Goal: Information Seeking & Learning: Learn about a topic

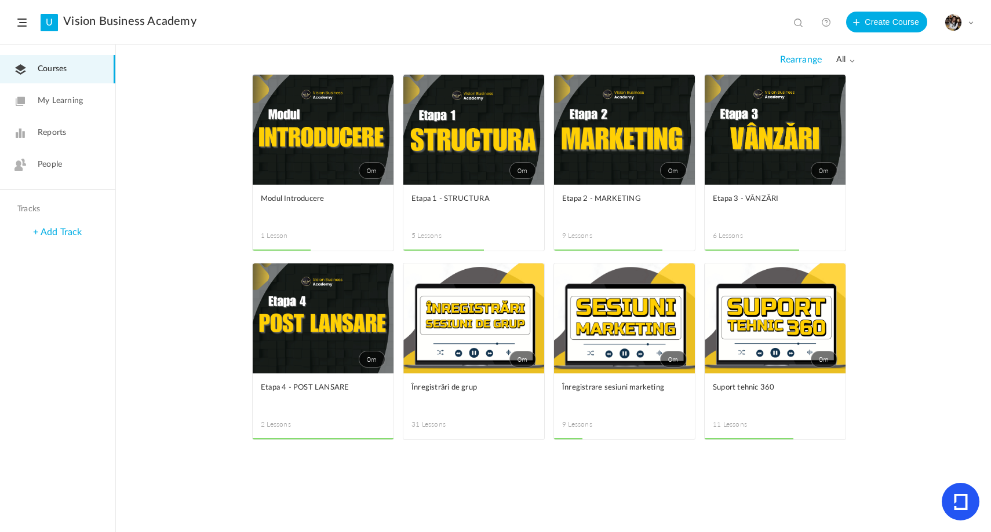
click at [0, 0] on span at bounding box center [0, 0] width 0 height 0
click at [0, 0] on link "Edit" at bounding box center [0, 0] width 0 height 0
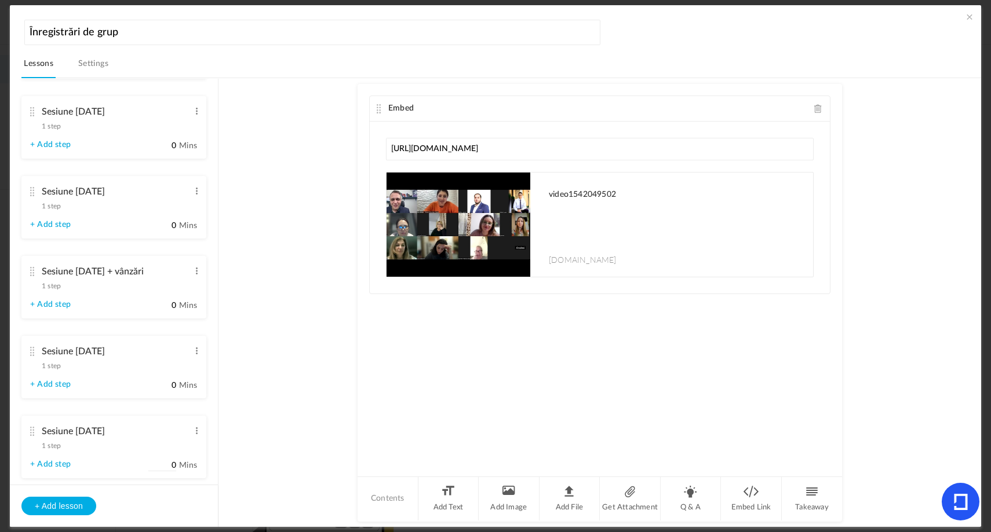
scroll to position [1741, 0]
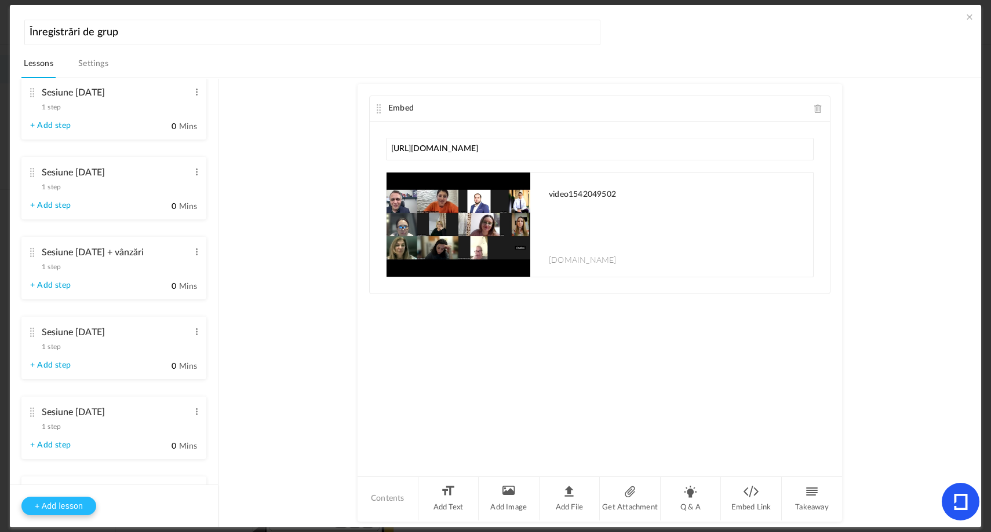
click at [61, 502] on button "+ Add lesson" at bounding box center [58, 506] width 75 height 19
type input "Lesson 32"
type input "0"
type input "Step 1"
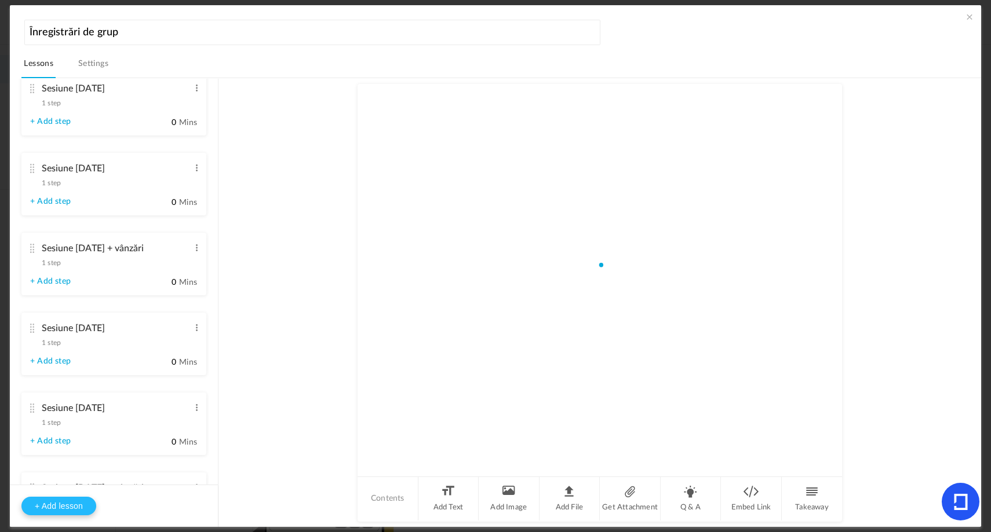
scroll to position [1698, 0]
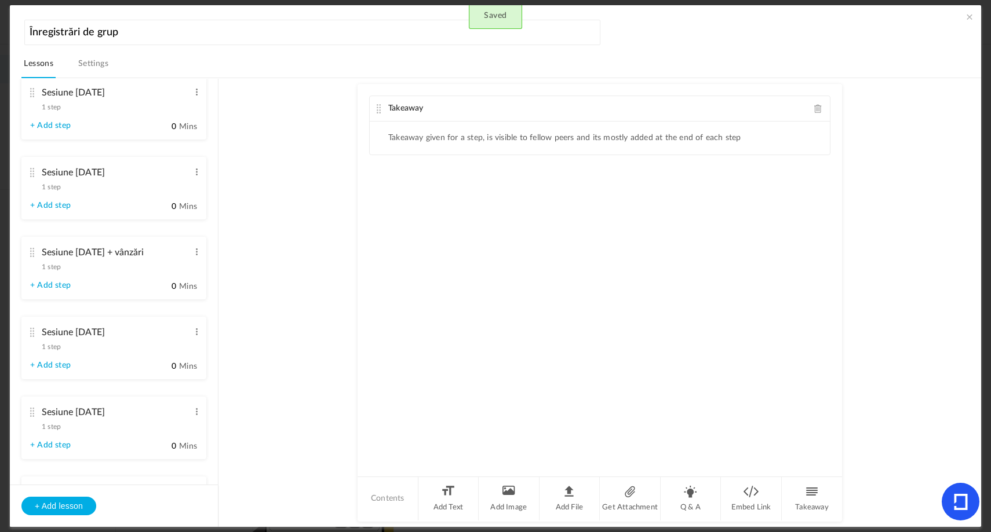
click at [814, 110] on span at bounding box center [818, 108] width 8 height 9
click at [748, 499] on li "Embed Link" at bounding box center [751, 498] width 61 height 43
click at [590, 155] on input "text" at bounding box center [600, 149] width 428 height 23
type input "https://youtu.be/mrNKhK93QVI"
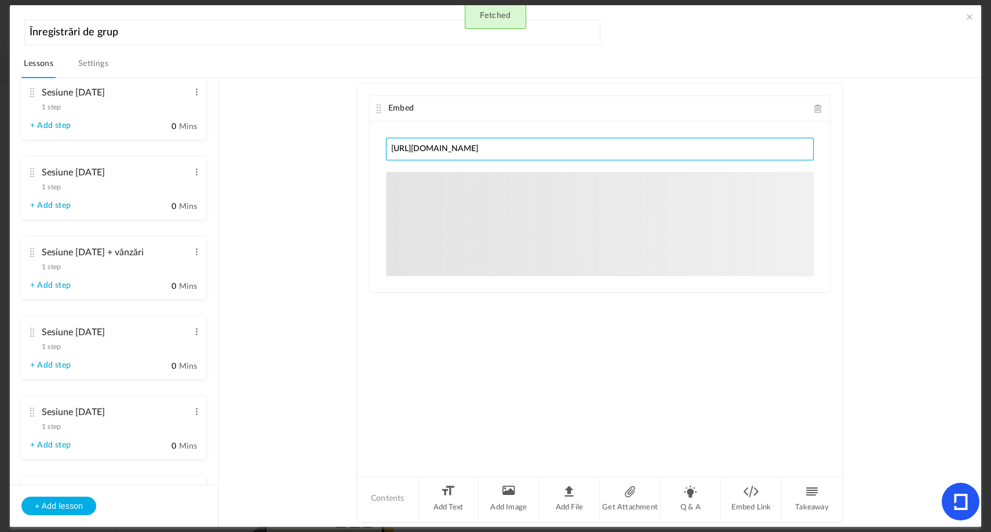
click at [612, 196] on div "Embed https://youtu.be/mrNKhK93QVI youtu.be Sorry! The content that you are loo…" at bounding box center [599, 280] width 484 height 392
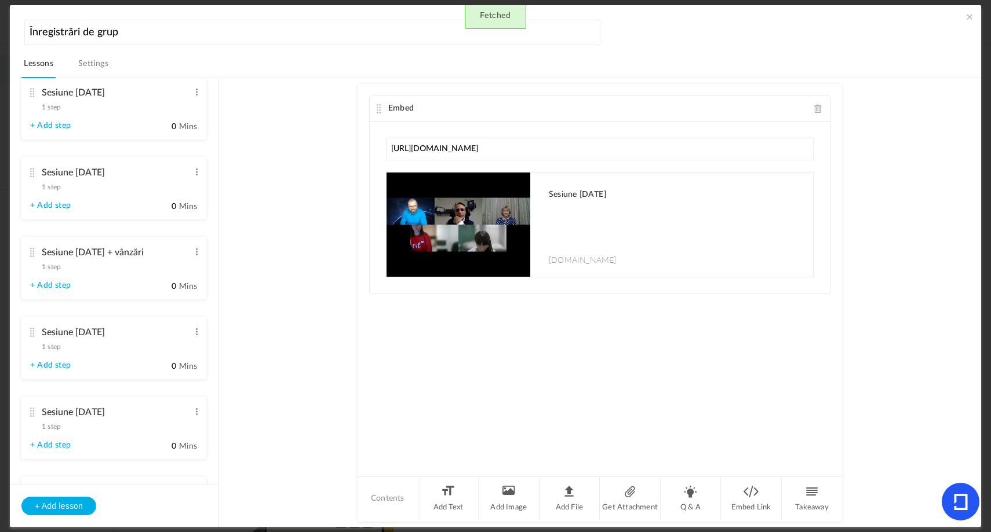
click at [845, 134] on au-course-substep "Embed https://youtu.be/mrNKhK93QVI Sesiune 13 octombrie 2025 youtu.be Sorry! Th…" at bounding box center [599, 303] width 735 height 450
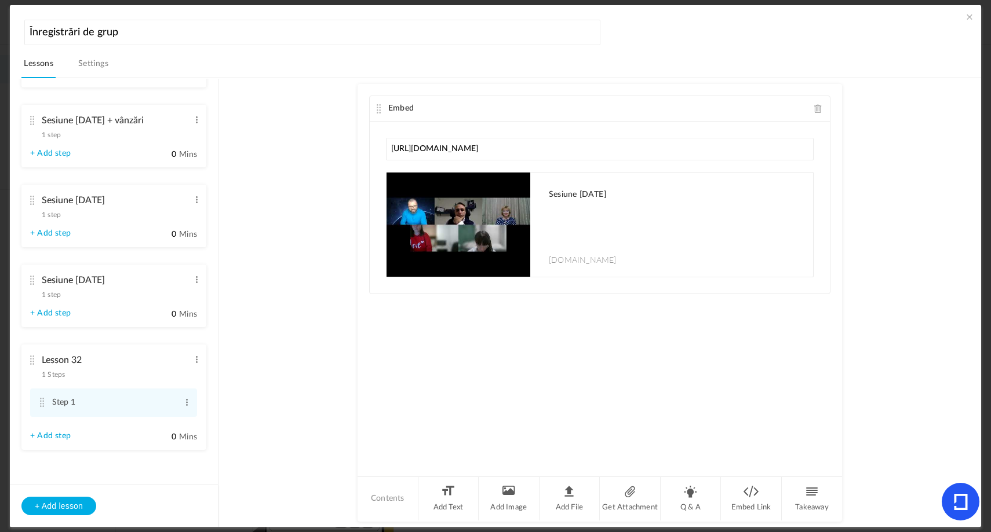
scroll to position [2249, 0]
click at [195, 356] on span at bounding box center [196, 360] width 9 height 12
click at [188, 373] on link "Edit" at bounding box center [177, 379] width 45 height 14
click at [121, 355] on input "Lesson 32" at bounding box center [115, 357] width 147 height 24
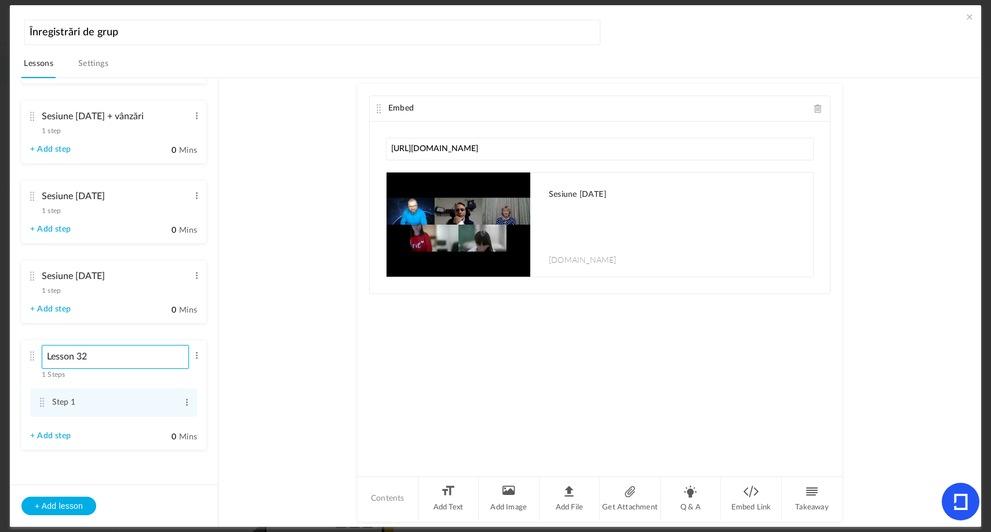
click at [121, 355] on input "Lesson 32" at bounding box center [115, 357] width 147 height 24
type input "s"
type input "Sesiune [DATE]"
click at [57, 294] on span "1 step" at bounding box center [51, 290] width 19 height 7
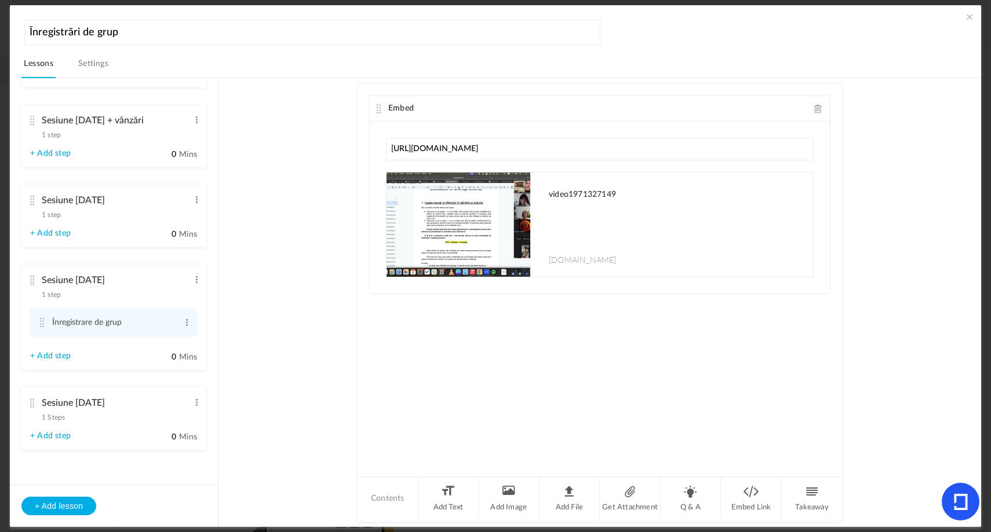
click at [203, 406] on ul "Sesiune 03 martie + vânzări 1 step Edit Delete Înregistrare grup + vânzări Edit…" at bounding box center [114, 282] width 208 height 406
click at [202, 404] on li "Sesiune 13 octombrie 1 Steps Edit Delete Step 1 Edit Delete" at bounding box center [113, 419] width 185 height 63
click at [197, 403] on li "Sesiune 13 octombrie 1 Steps Edit Delete Step 1 Edit Delete" at bounding box center [113, 419] width 185 height 63
click at [57, 418] on span "1 Steps" at bounding box center [53, 417] width 23 height 7
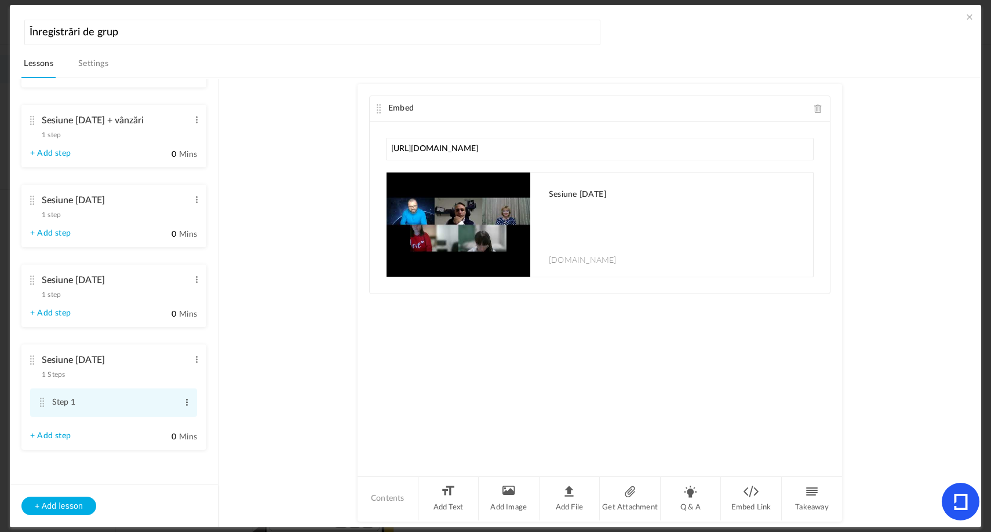
click at [183, 403] on span at bounding box center [187, 403] width 9 height 12
click at [180, 421] on link "Edit" at bounding box center [167, 422] width 45 height 14
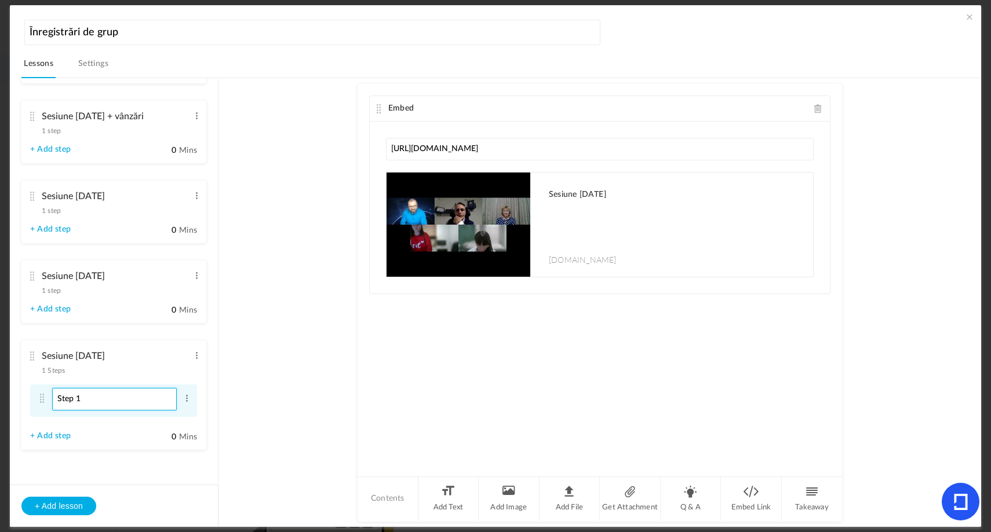
click at [141, 400] on input "Step 1" at bounding box center [114, 399] width 125 height 23
type input "S"
type input "Inregistrare de grup+ [PERSON_NAME]"
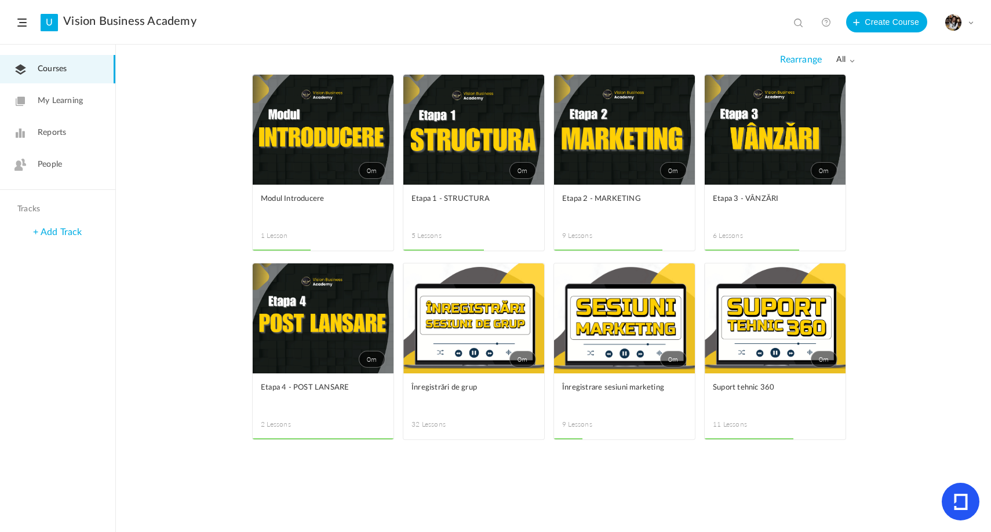
click at [508, 318] on link "0m" at bounding box center [473, 319] width 141 height 110
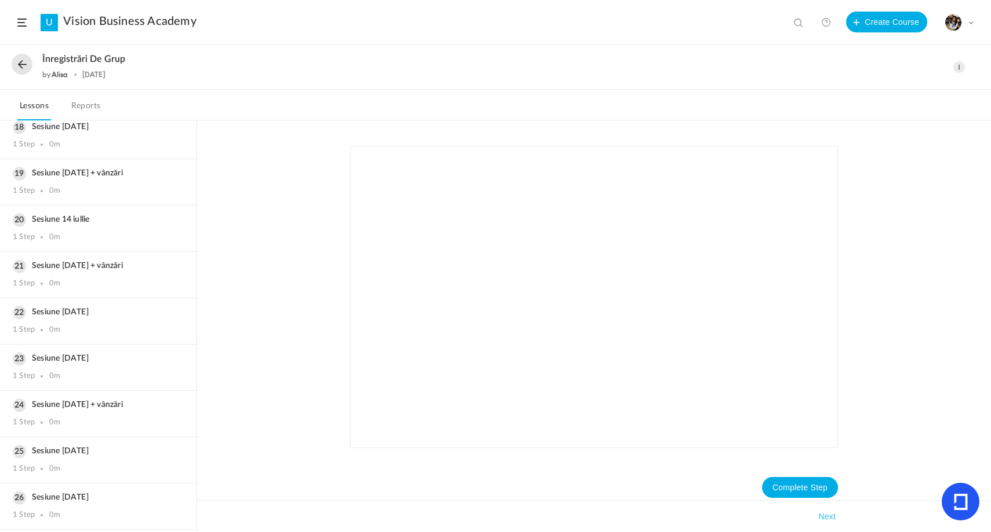
scroll to position [1101, 0]
click at [82, 497] on h3 "Sesiune [DATE]" at bounding box center [98, 500] width 171 height 10
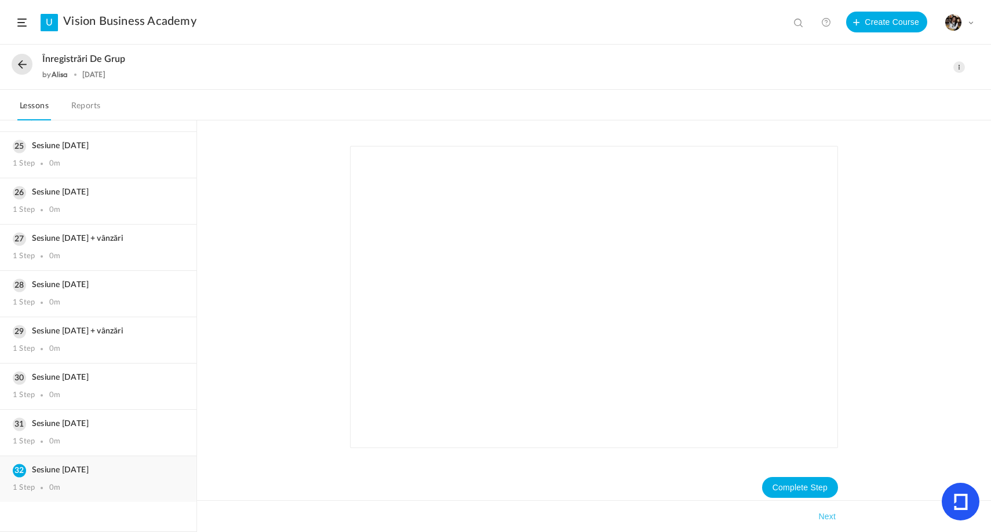
scroll to position [1071, 0]
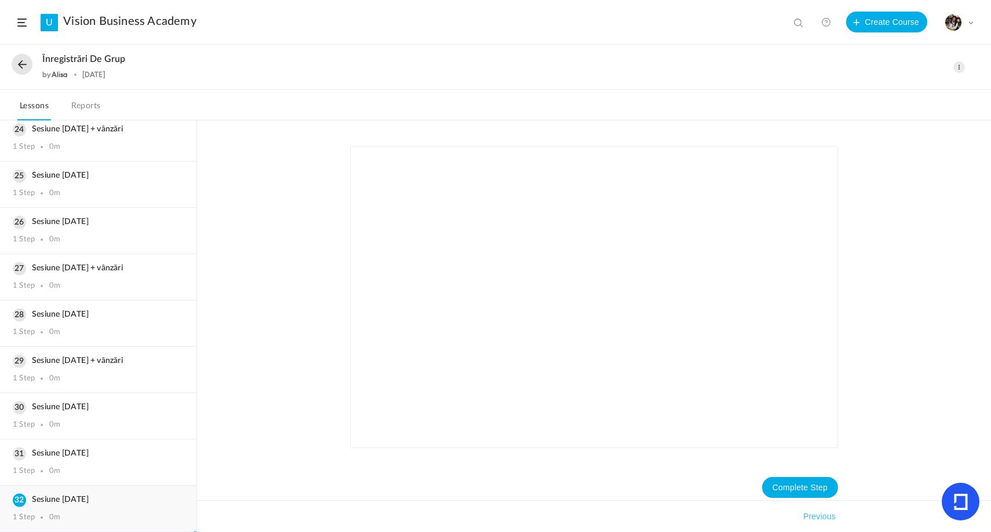
scroll to position [1101, 0]
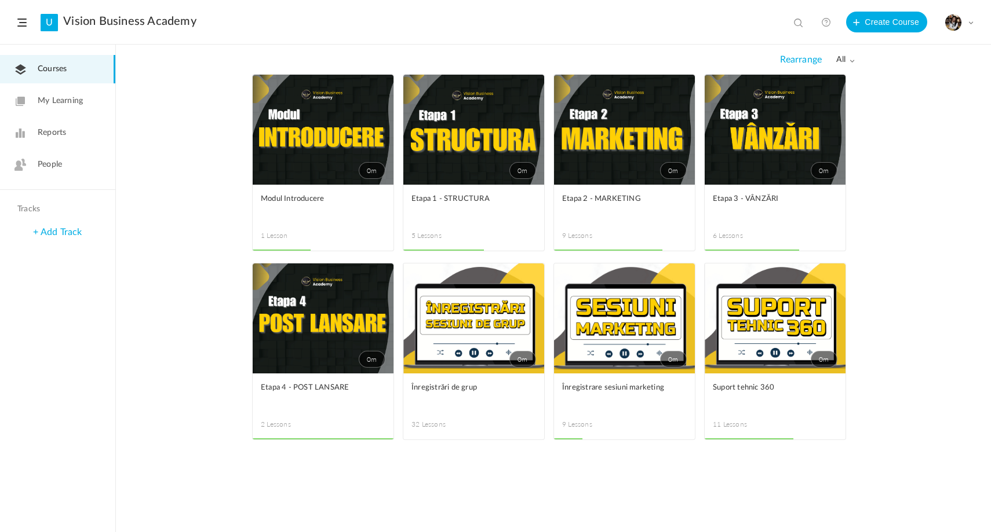
click at [727, 309] on link "0m" at bounding box center [775, 319] width 141 height 110
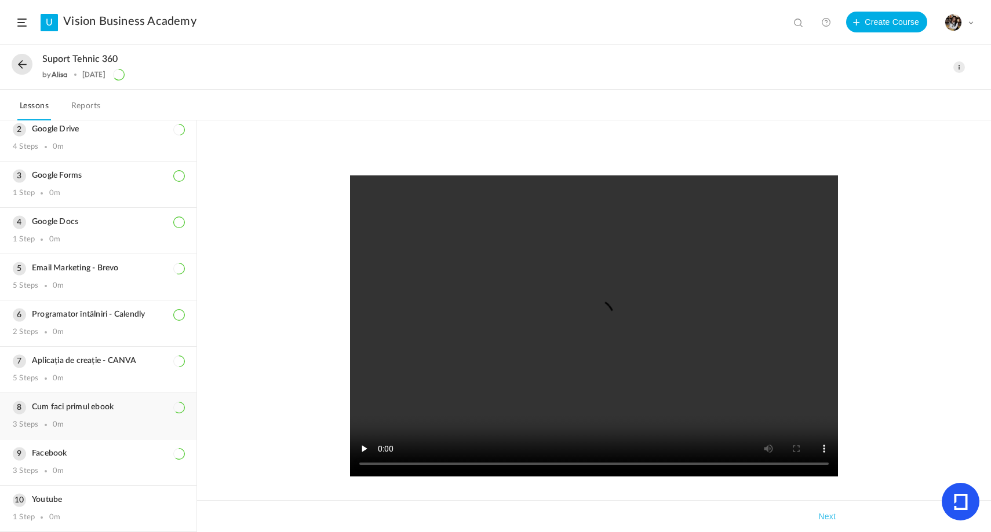
scroll to position [113, 0]
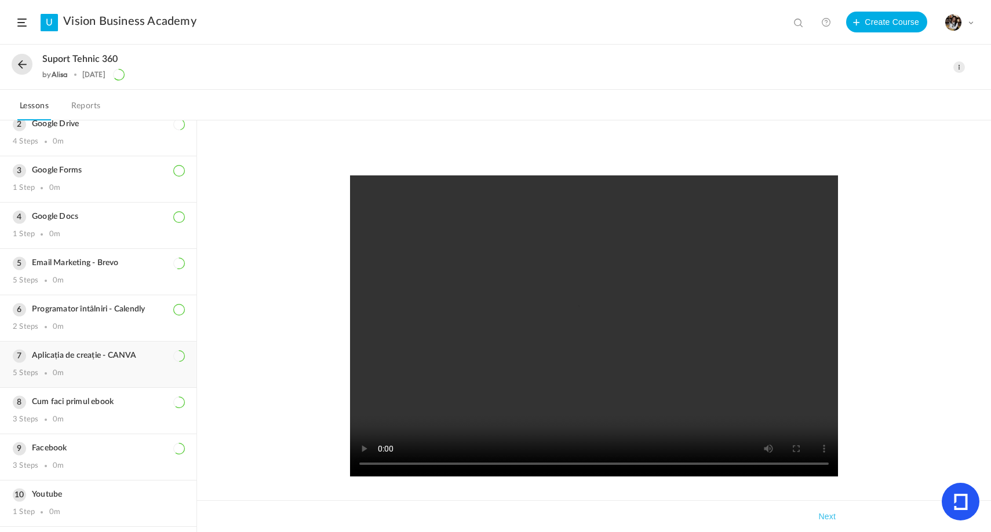
click at [102, 360] on h3 "Aplicația de creație - CANVA" at bounding box center [98, 356] width 171 height 10
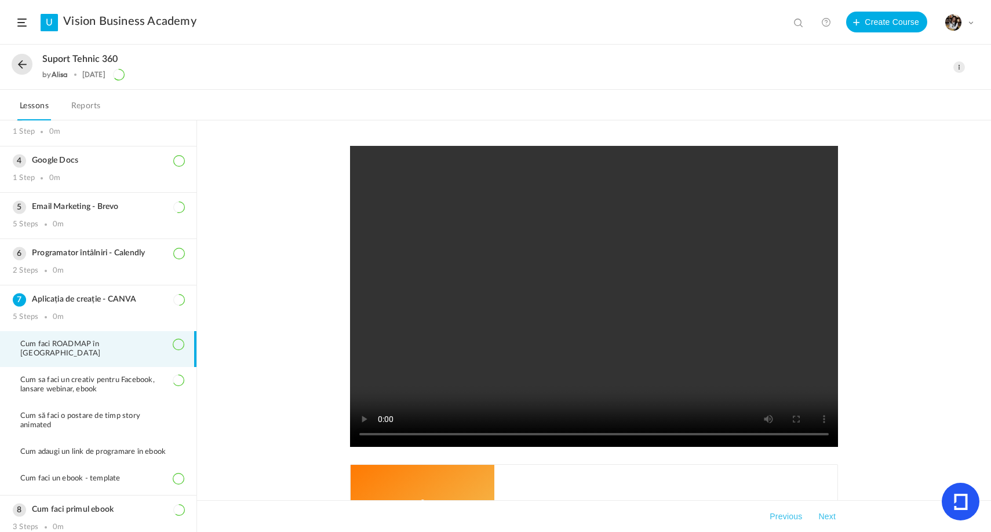
click at [24, 58] on button at bounding box center [22, 64] width 21 height 21
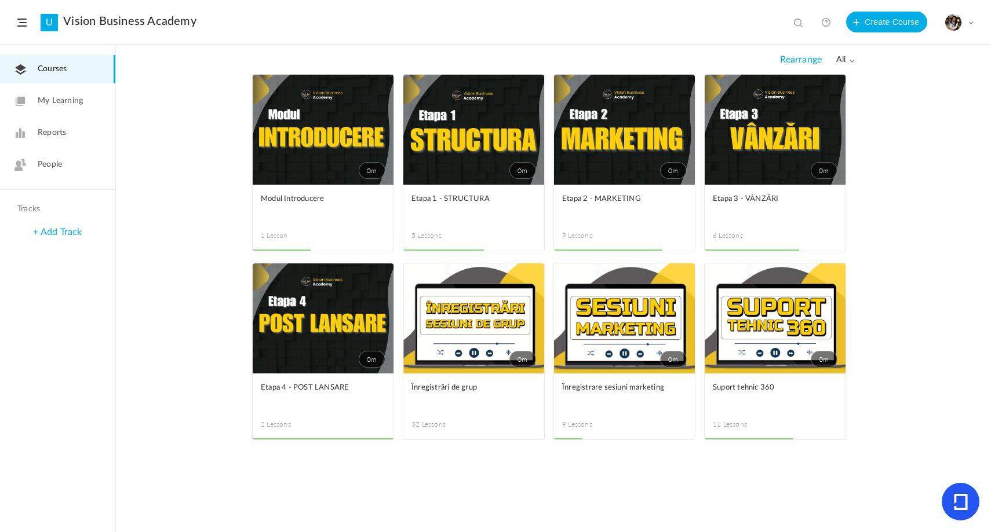
click at [457, 307] on link "0m" at bounding box center [473, 319] width 141 height 110
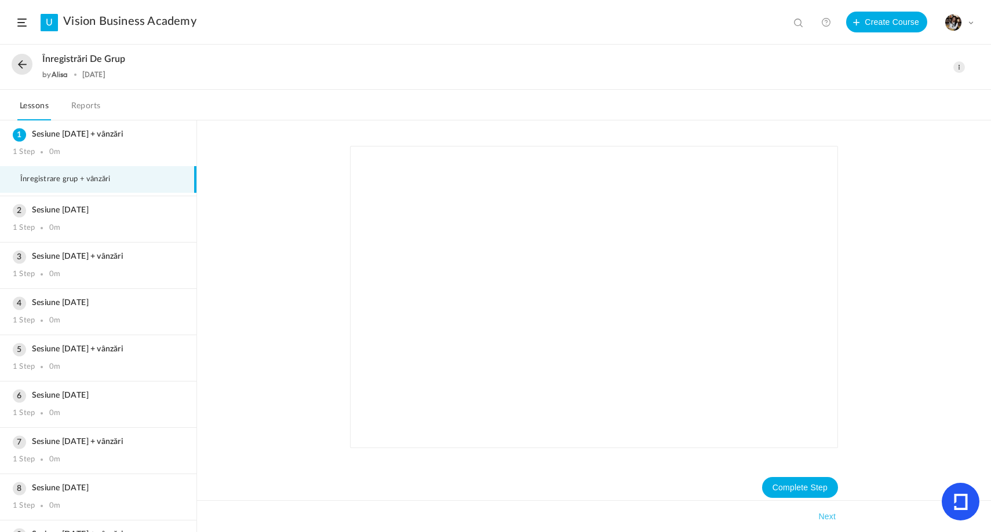
scroll to position [1101, 0]
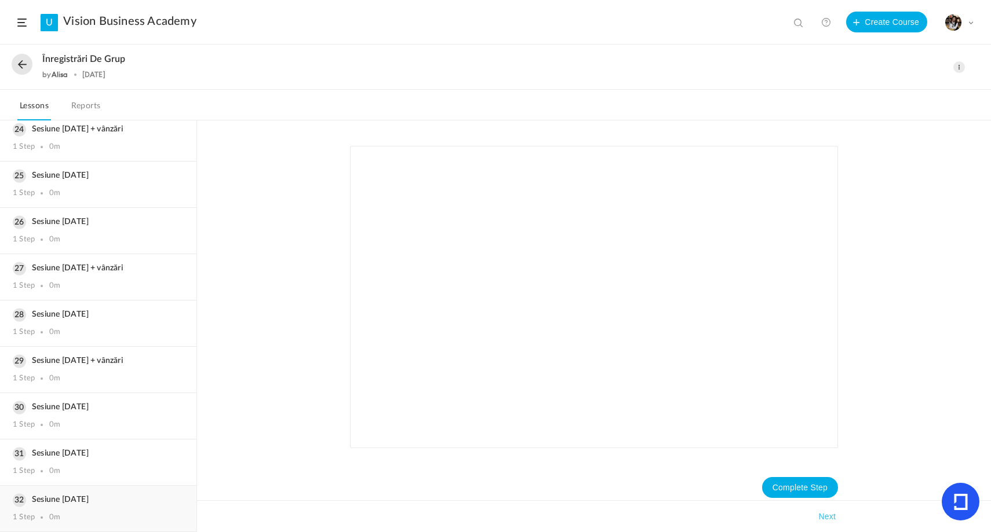
click at [88, 494] on div "Sesiune [DATE] 1 Step 0m" at bounding box center [98, 509] width 196 height 46
click at [78, 458] on h3 "Sesiune [DATE]" at bounding box center [98, 454] width 171 height 10
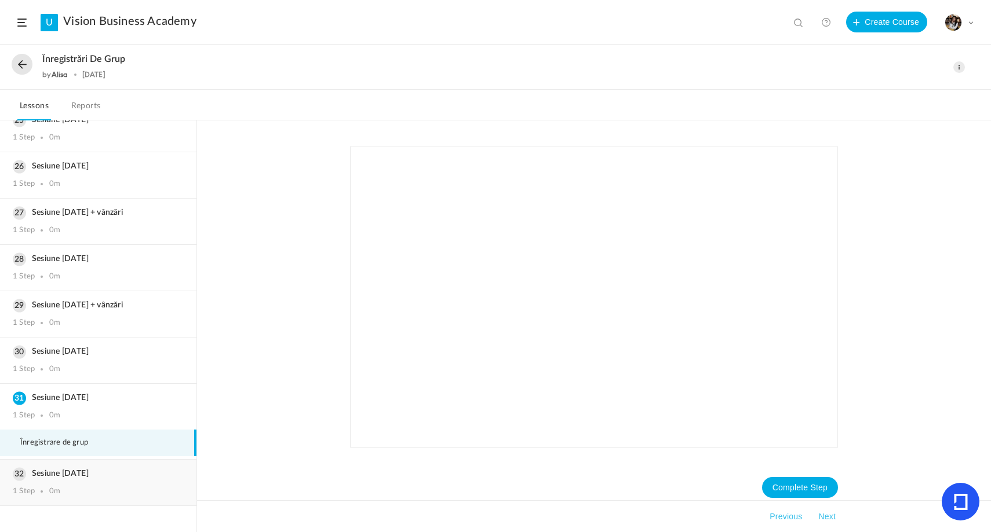
click at [81, 483] on div "Sesiune [DATE] 1 Step 0m" at bounding box center [98, 483] width 196 height 46
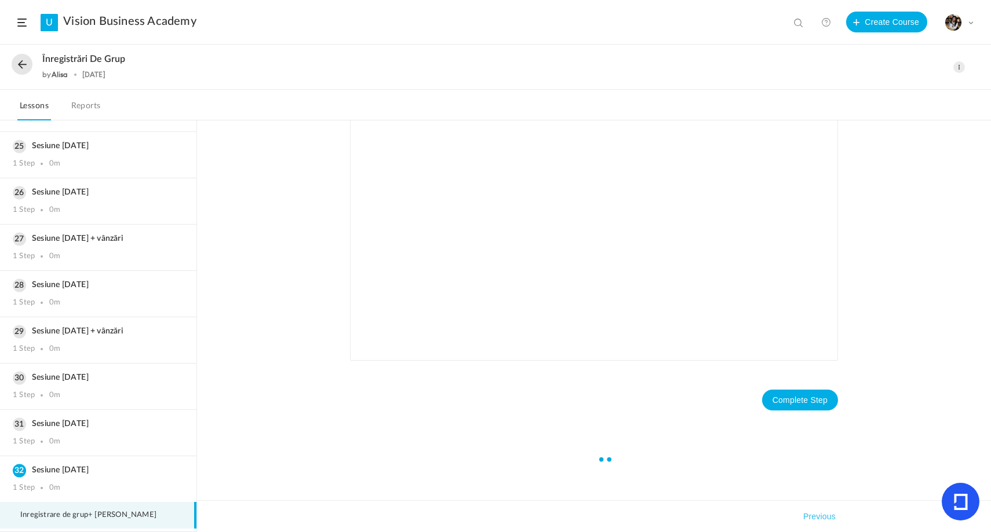
scroll to position [9, 0]
